Goal: Navigation & Orientation: Find specific page/section

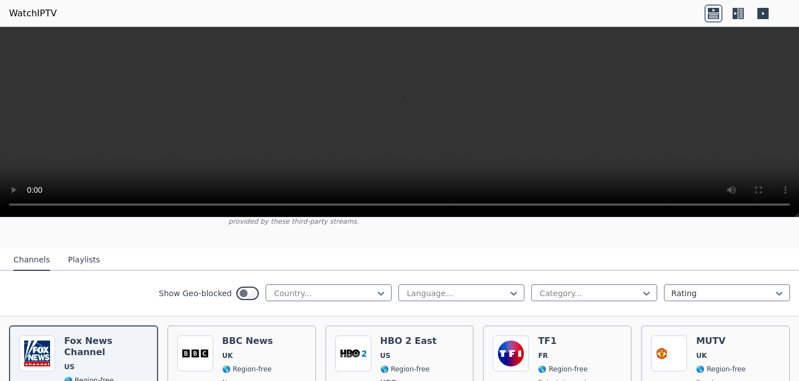
scroll to position [97, 0]
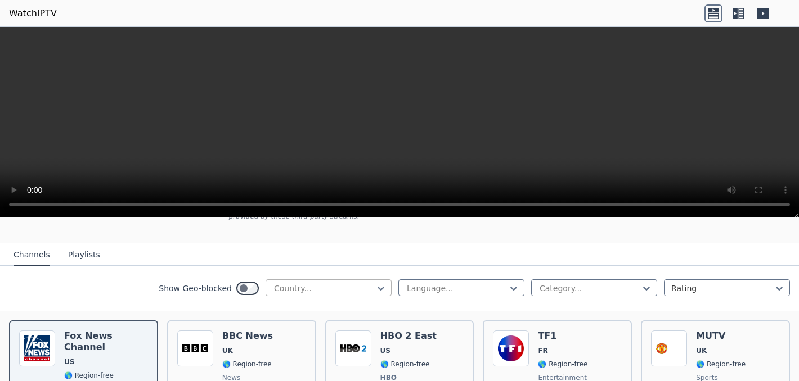
click at [324, 290] on div at bounding box center [324, 288] width 102 height 11
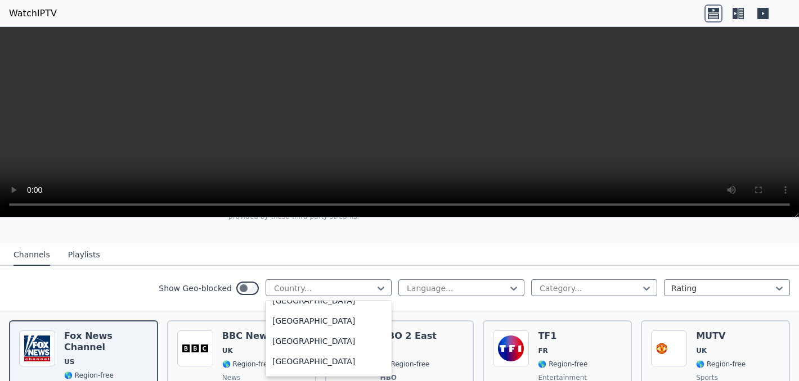
scroll to position [278, 0]
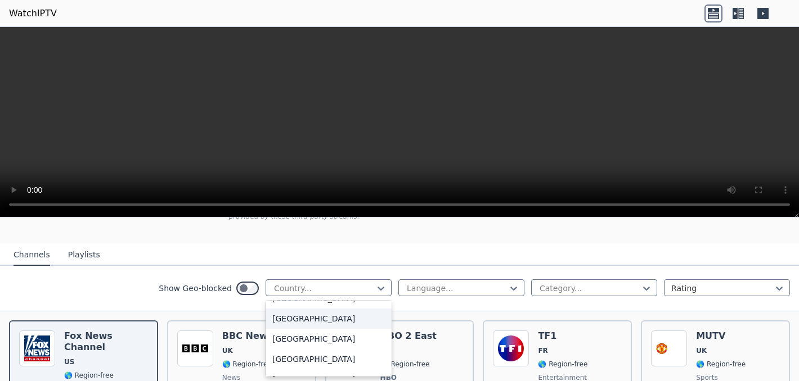
click at [321, 321] on div "[GEOGRAPHIC_DATA]" at bounding box center [328, 319] width 126 height 20
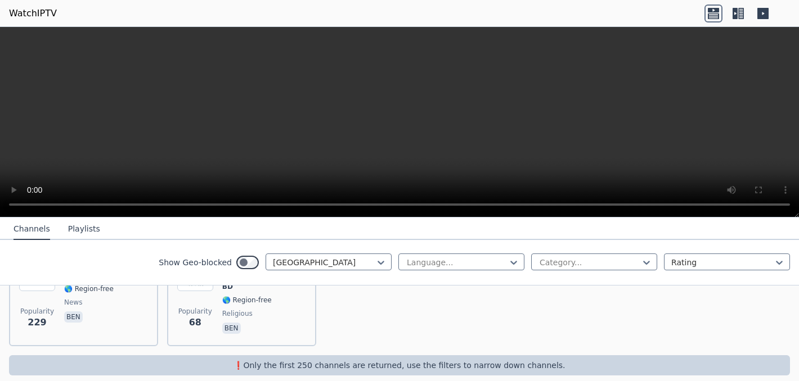
scroll to position [168, 0]
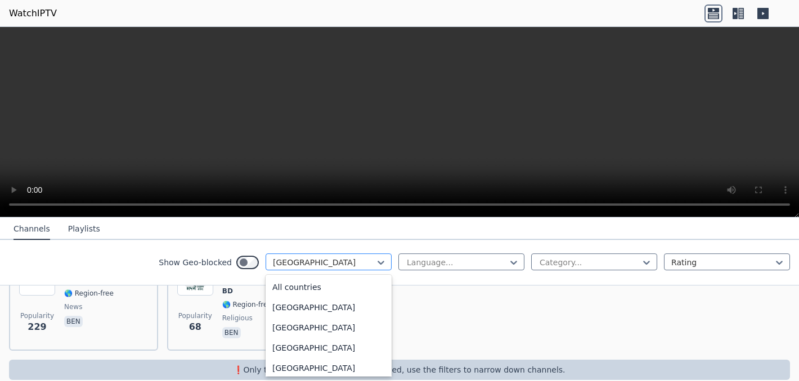
click at [375, 263] on div at bounding box center [324, 262] width 102 height 11
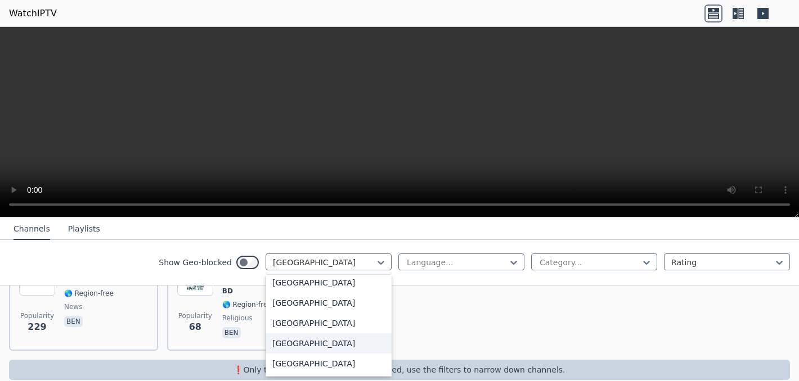
scroll to position [1746, 0]
click at [334, 292] on div "[GEOGRAPHIC_DATA]" at bounding box center [328, 282] width 126 height 20
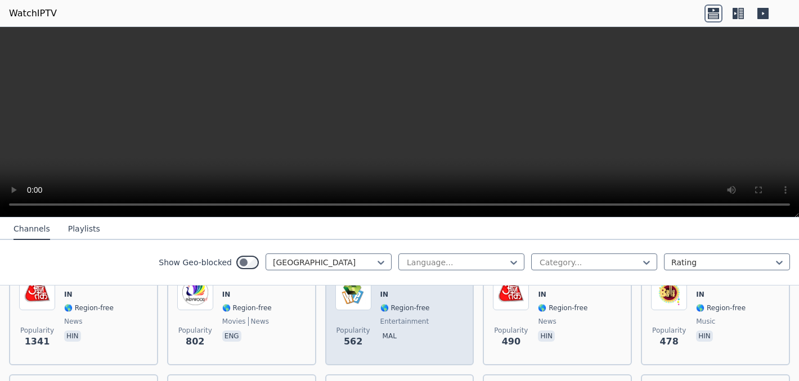
scroll to position [172, 0]
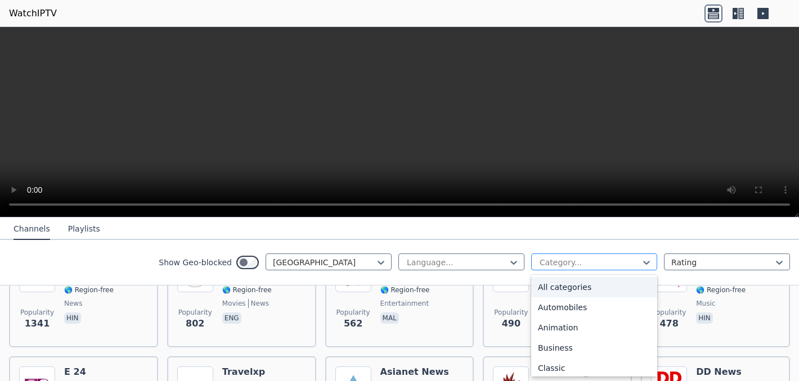
click at [597, 265] on div at bounding box center [589, 262] width 102 height 11
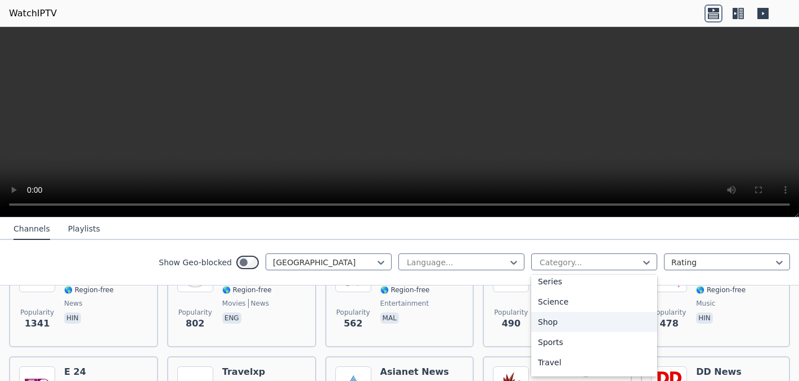
scroll to position [433, 0]
click at [569, 340] on div "Sports" at bounding box center [594, 340] width 126 height 20
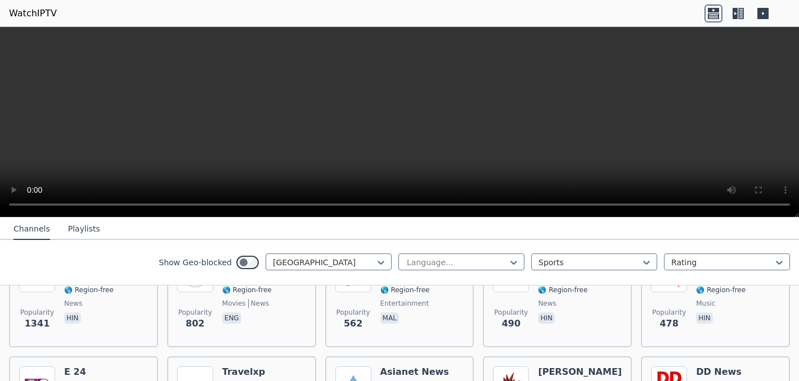
scroll to position [84, 0]
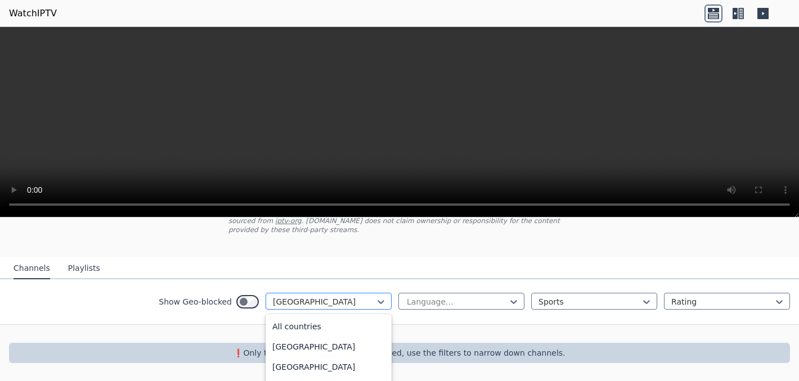
click at [335, 299] on div at bounding box center [324, 301] width 102 height 11
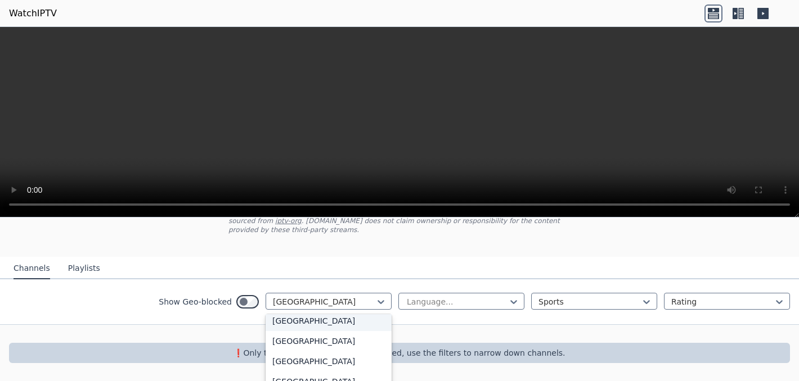
scroll to position [2857, 0]
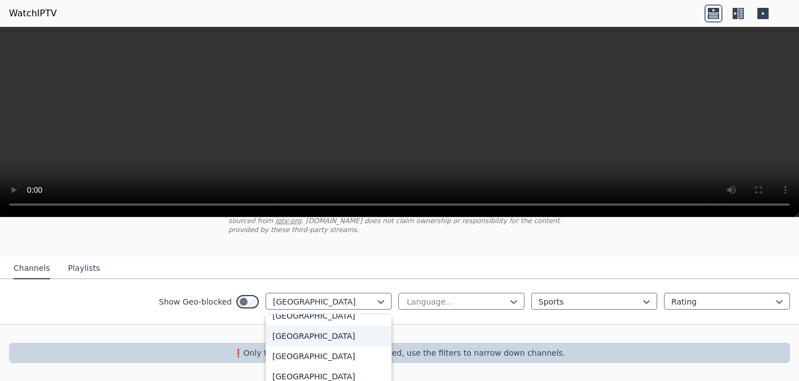
click at [328, 340] on div "[GEOGRAPHIC_DATA]" at bounding box center [328, 336] width 126 height 20
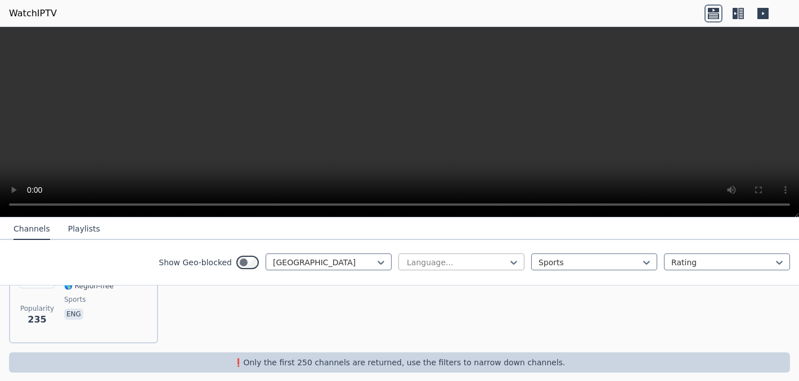
scroll to position [185, 0]
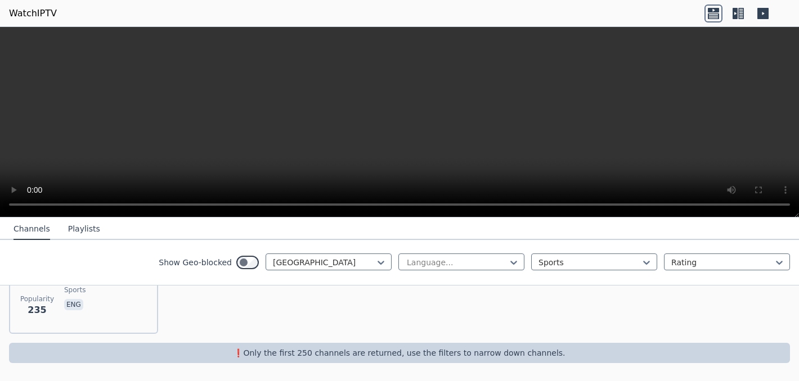
scroll to position [84, 0]
